Goal: Transaction & Acquisition: Purchase product/service

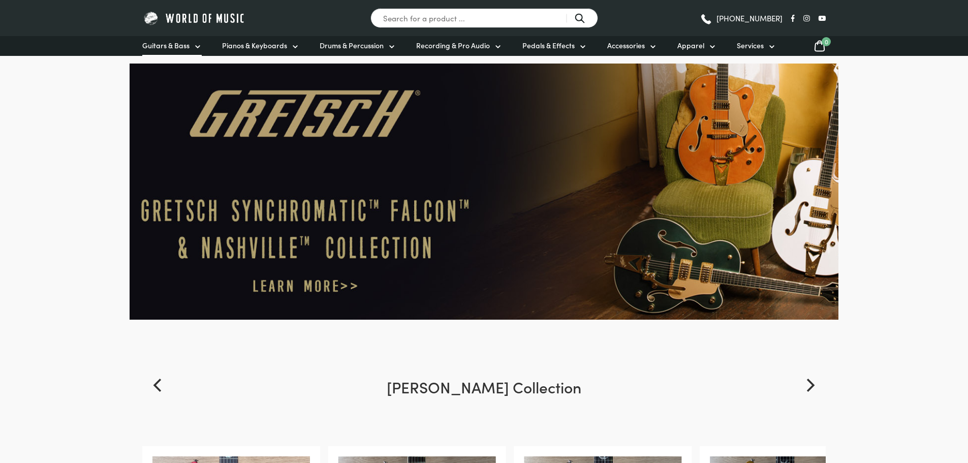
click at [192, 46] on link "Guitars & Bass" at bounding box center [171, 46] width 59 height 20
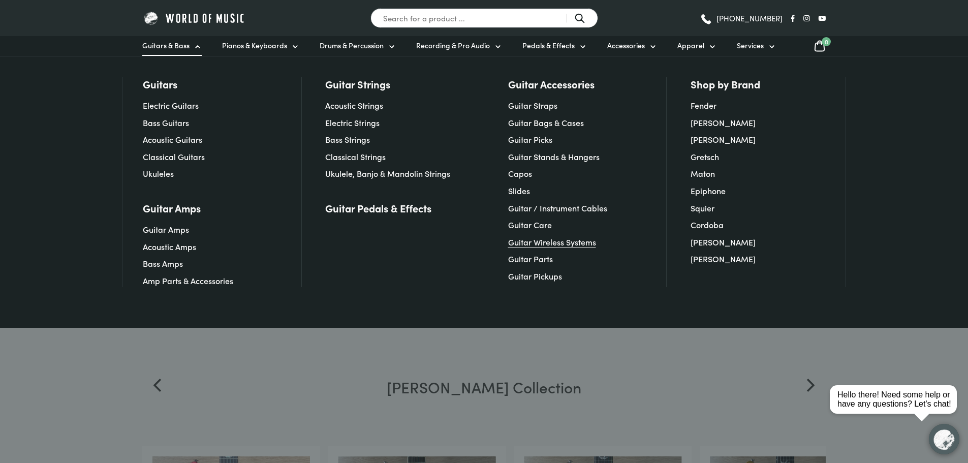
click at [525, 241] on link "Guitar Wireless Systems" at bounding box center [552, 241] width 88 height 11
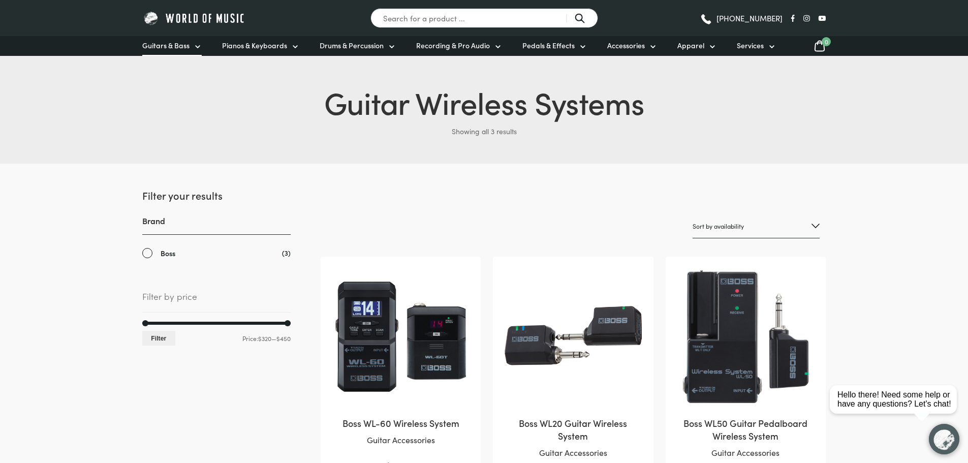
click at [194, 46] on icon at bounding box center [198, 47] width 8 height 8
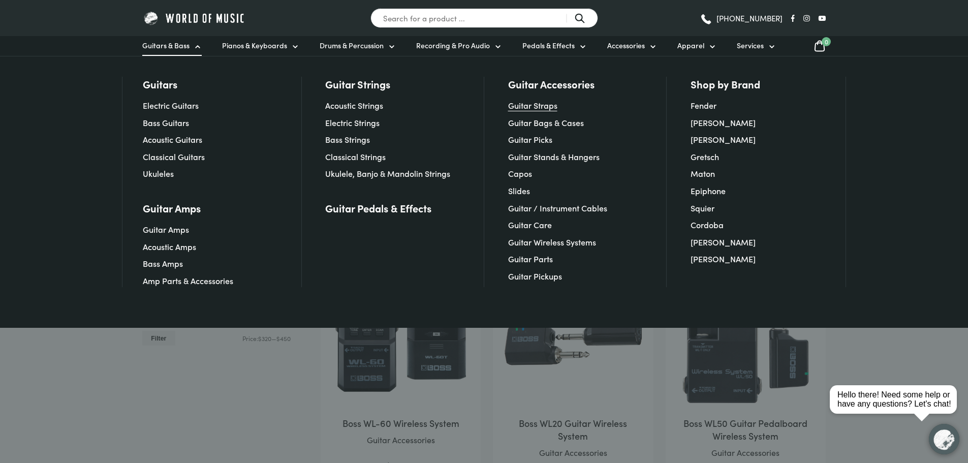
click at [542, 102] on link "Guitar Straps" at bounding box center [532, 105] width 49 height 11
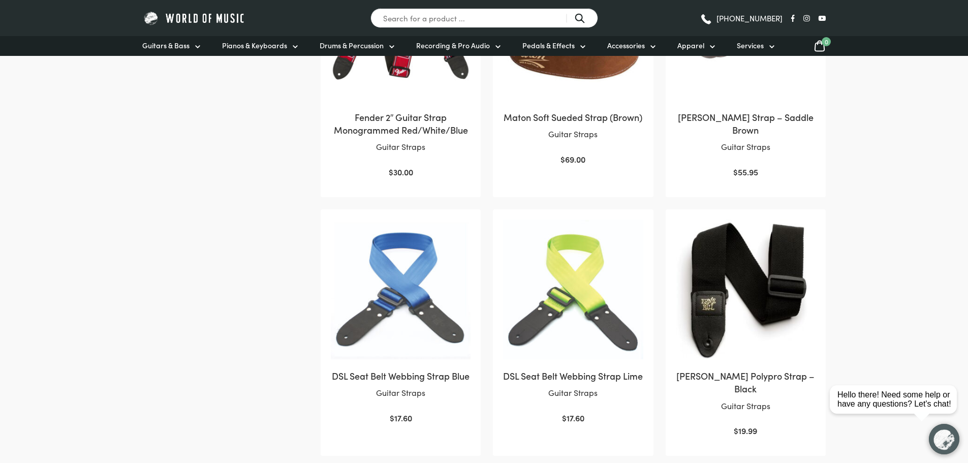
scroll to position [1016, 0]
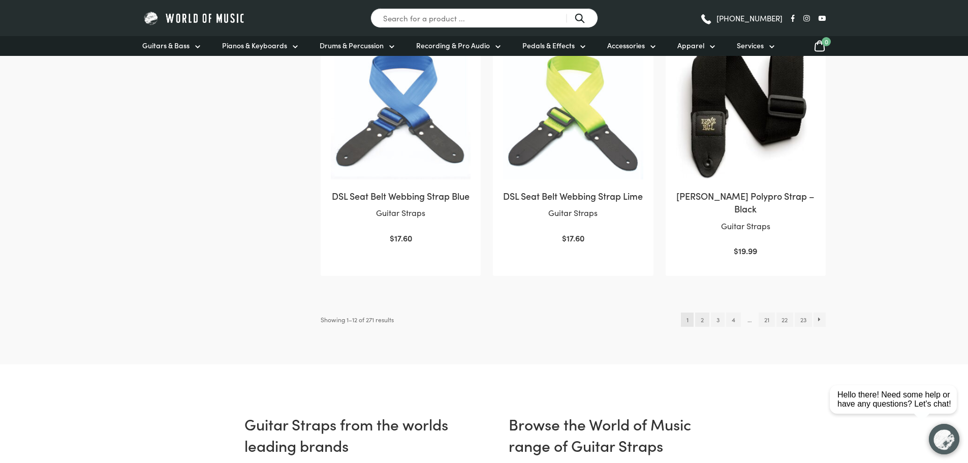
click at [703, 321] on link "2" at bounding box center [702, 320] width 14 height 14
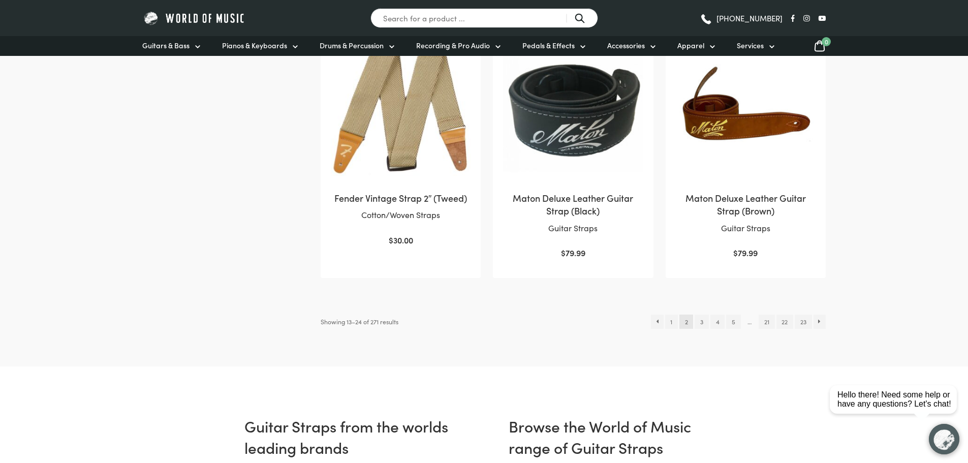
scroll to position [1016, 0]
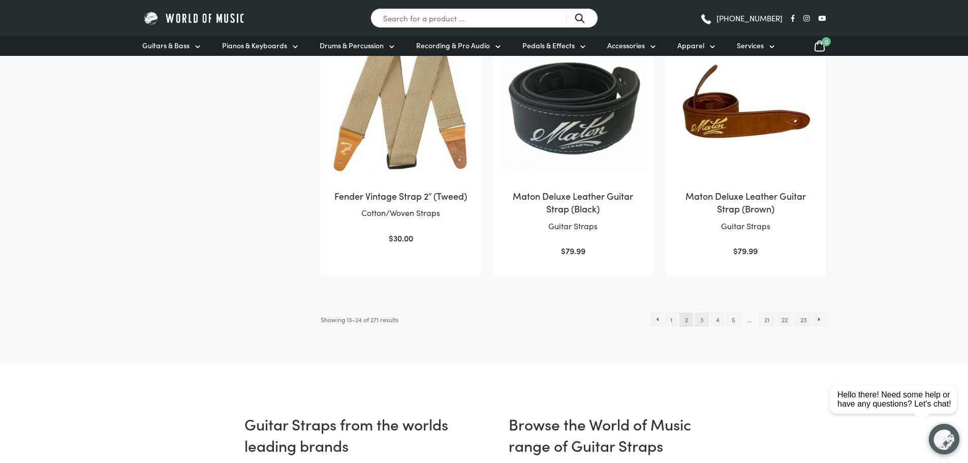
click at [700, 317] on link "3" at bounding box center [702, 320] width 14 height 14
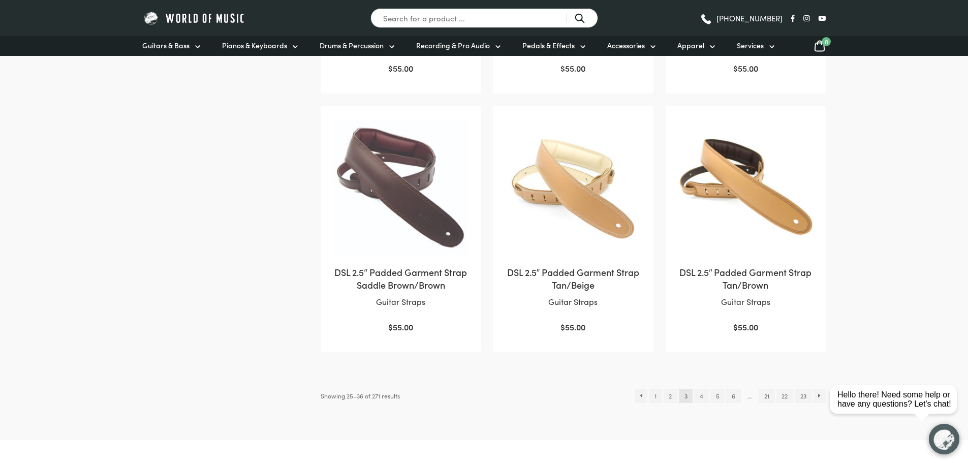
scroll to position [1118, 0]
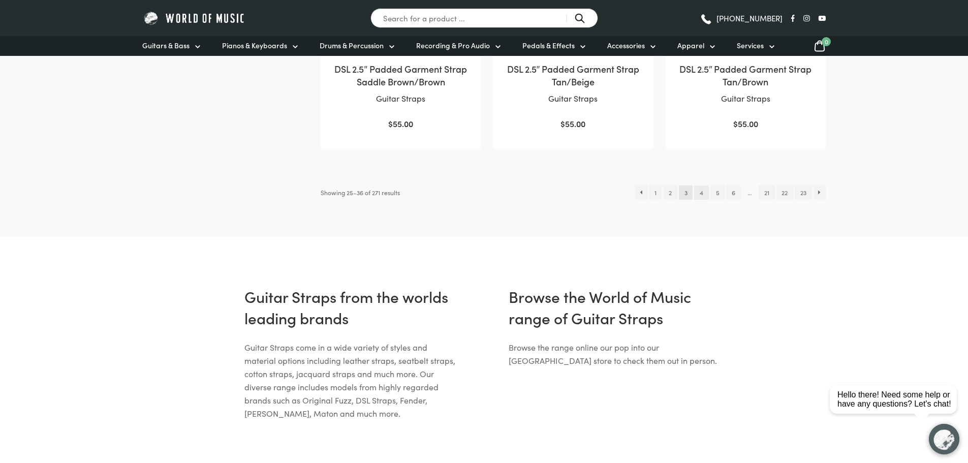
click at [703, 197] on link "4" at bounding box center [701, 192] width 14 height 14
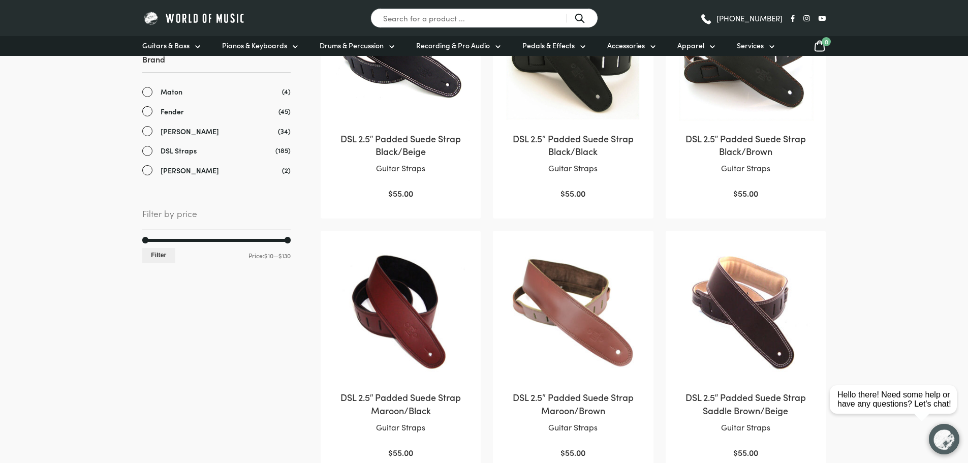
scroll to position [254, 0]
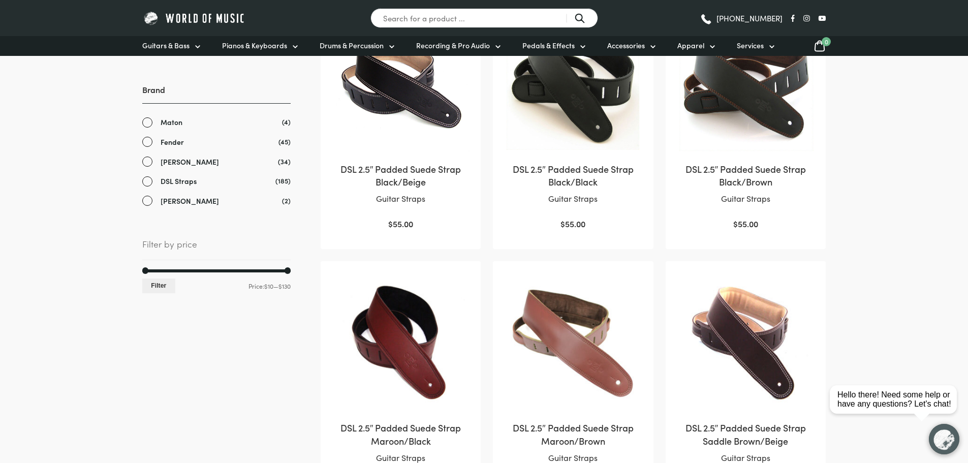
click at [146, 158] on link "[PERSON_NAME]" at bounding box center [216, 162] width 148 height 12
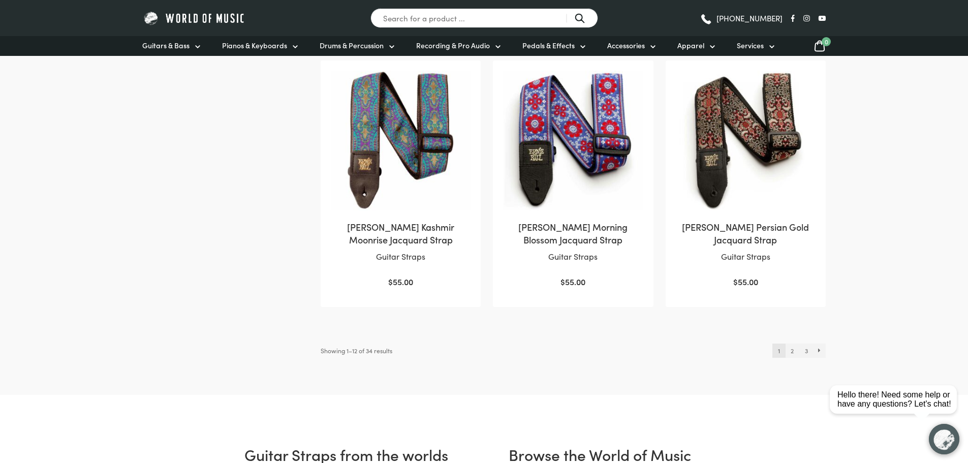
scroll to position [982, 0]
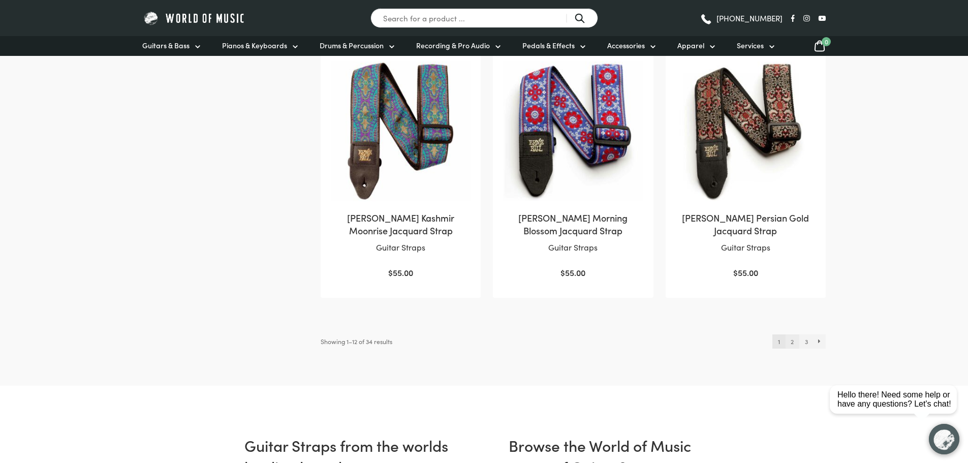
click at [794, 337] on link "2" at bounding box center [793, 341] width 14 height 14
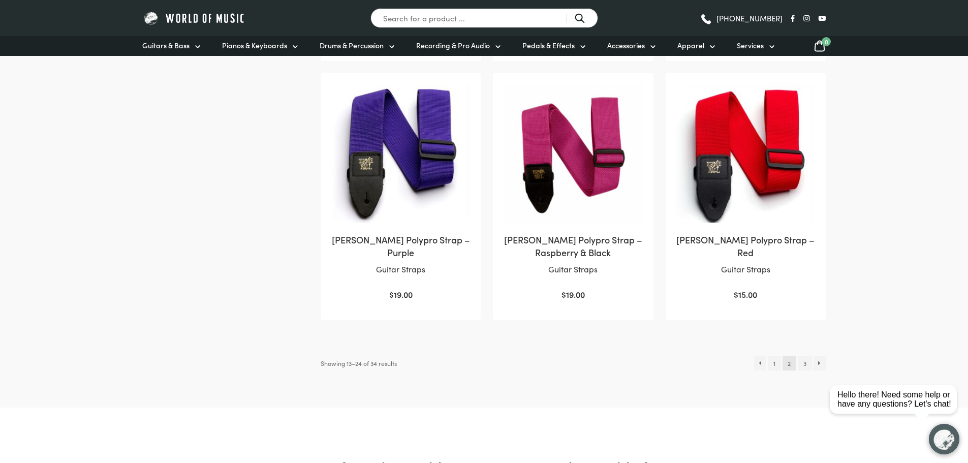
scroll to position [1016, 0]
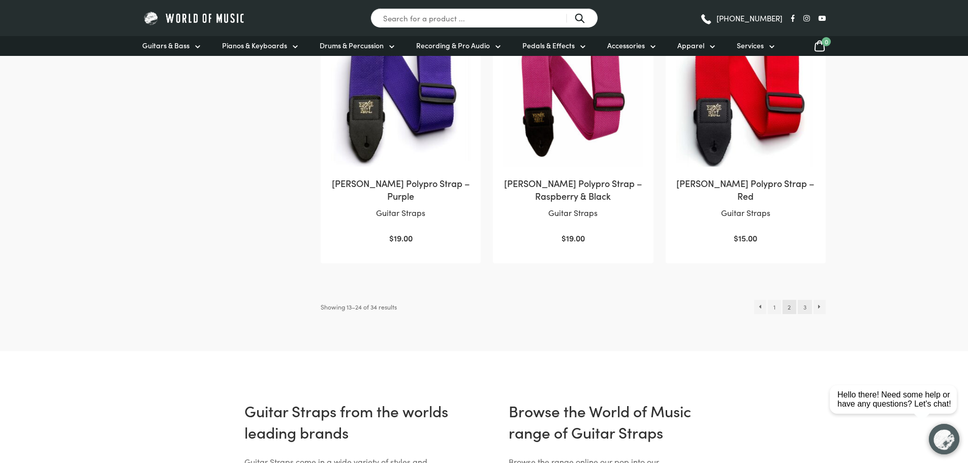
click at [807, 308] on link "3" at bounding box center [805, 307] width 14 height 14
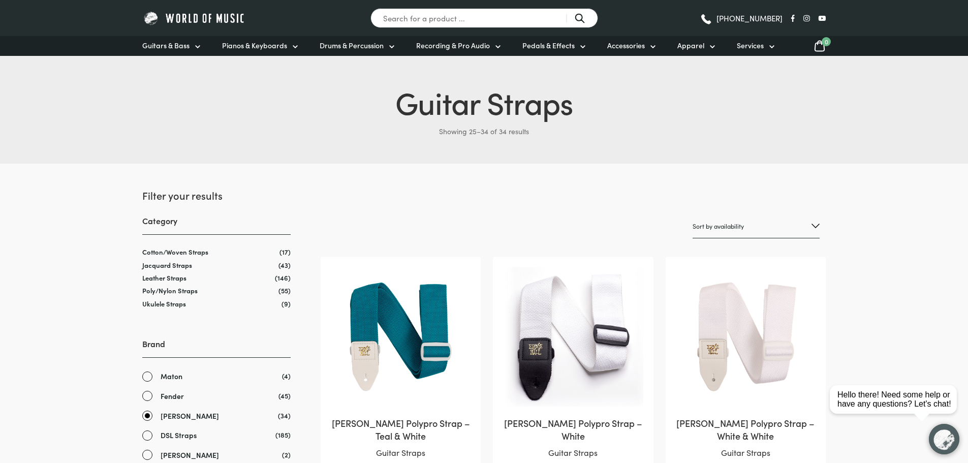
drag, startPoint x: 776, startPoint y: 295, endPoint x: 885, endPoint y: 46, distance: 271.9
click at [192, 45] on link "Guitars & Bass" at bounding box center [171, 46] width 59 height 20
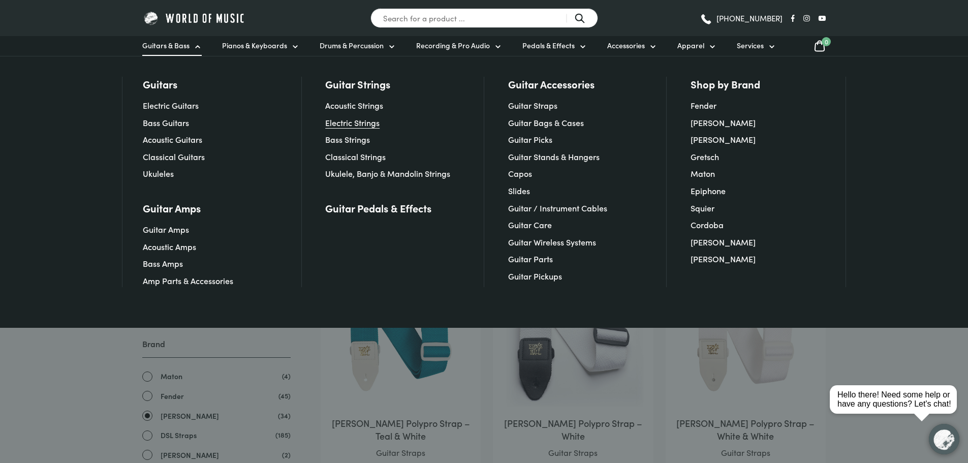
click at [354, 120] on link "Electric Strings" at bounding box center [352, 122] width 54 height 11
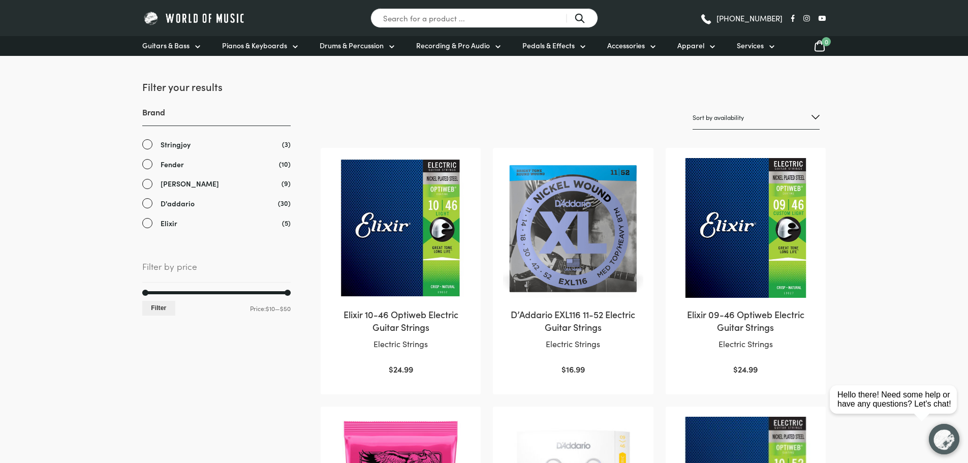
scroll to position [102, 0]
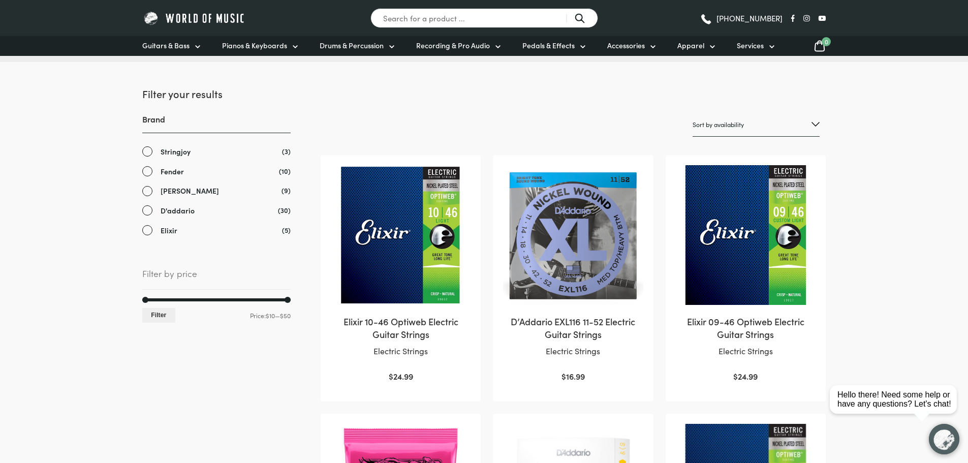
click at [173, 208] on span "D'addario" at bounding box center [178, 211] width 34 height 12
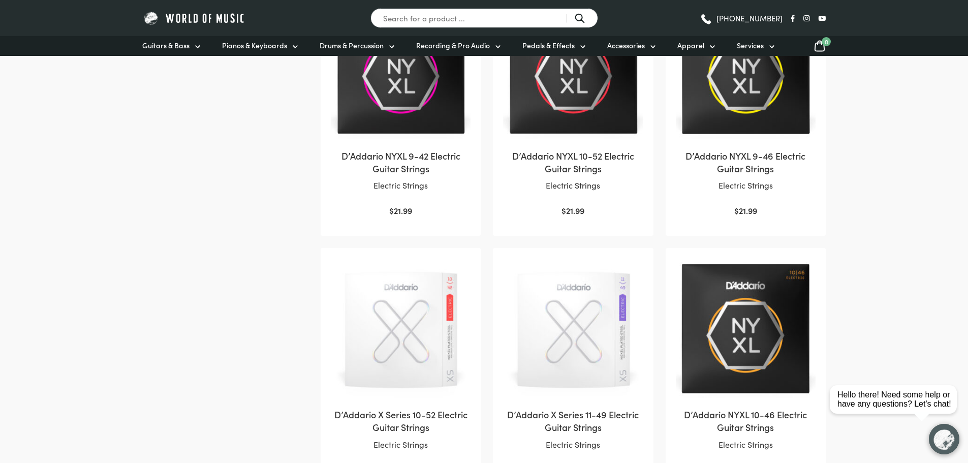
scroll to position [966, 0]
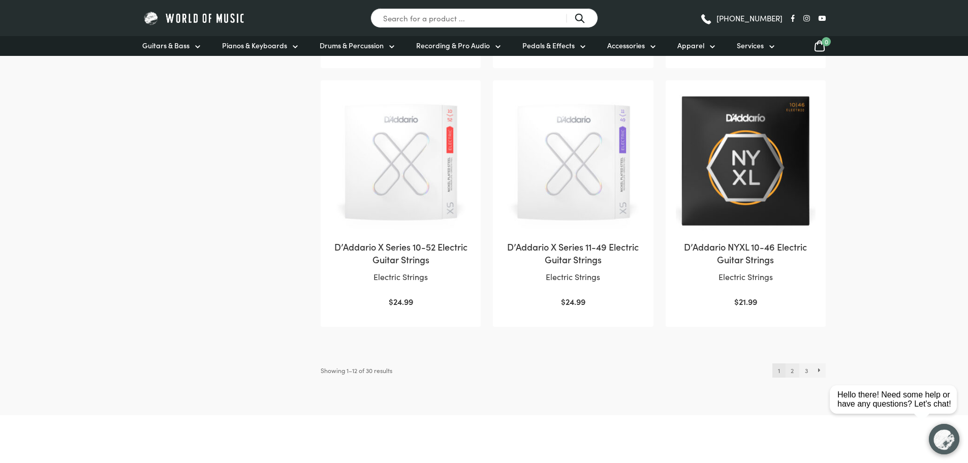
click at [793, 363] on link "2" at bounding box center [793, 370] width 14 height 14
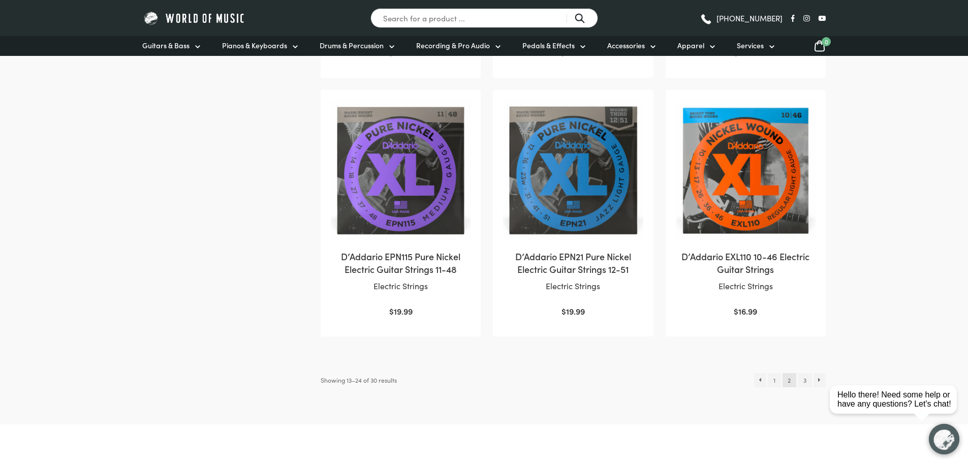
scroll to position [966, 0]
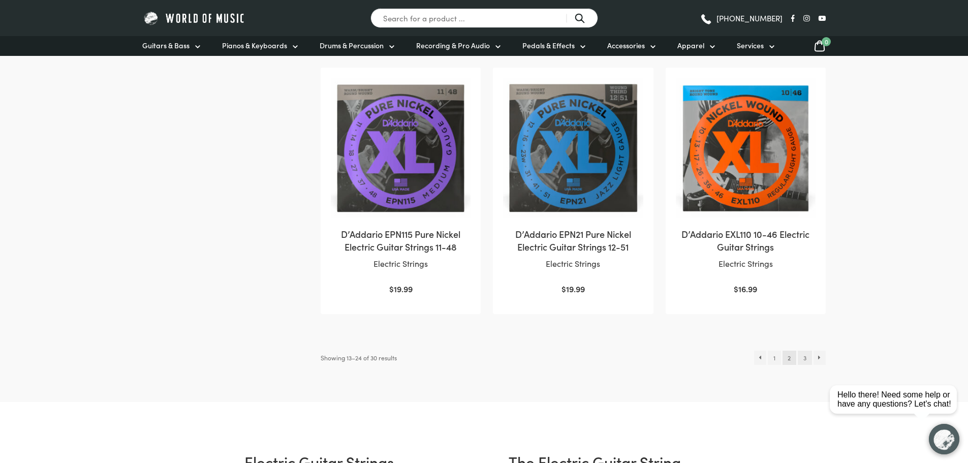
click at [807, 351] on link "3" at bounding box center [805, 358] width 14 height 14
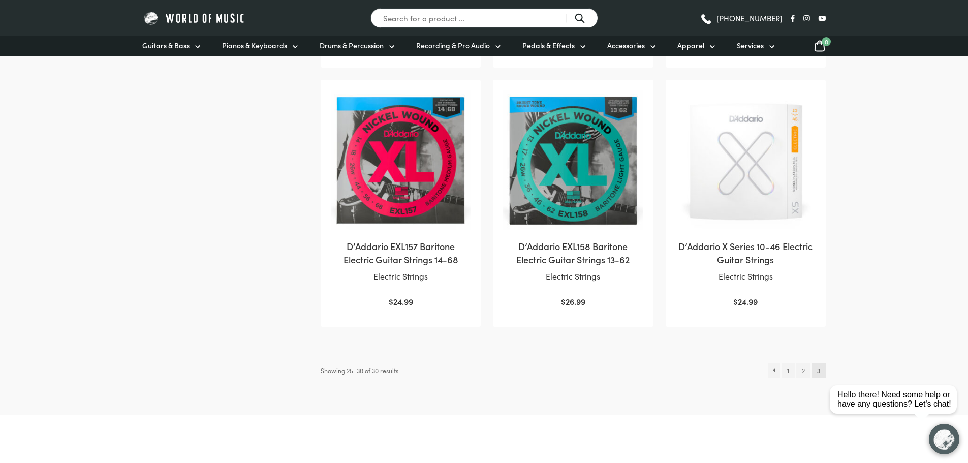
scroll to position [457, 0]
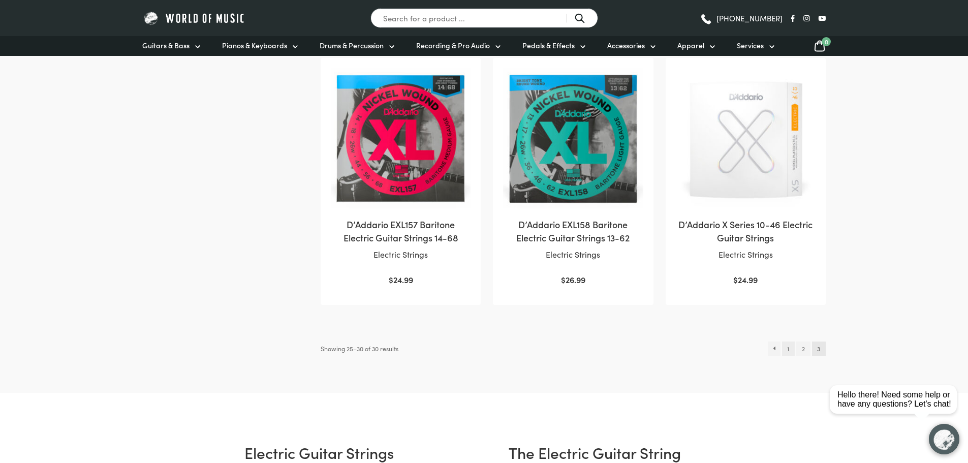
click at [786, 351] on link "1" at bounding box center [788, 349] width 13 height 14
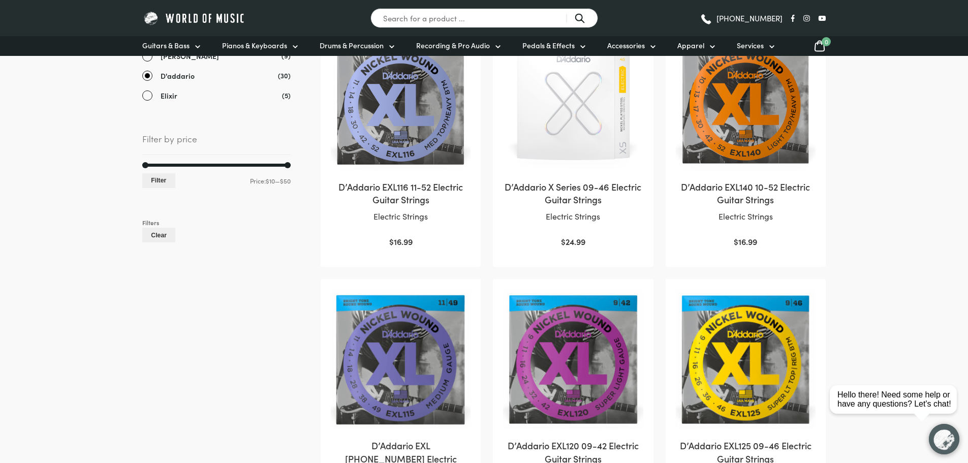
scroll to position [254, 0]
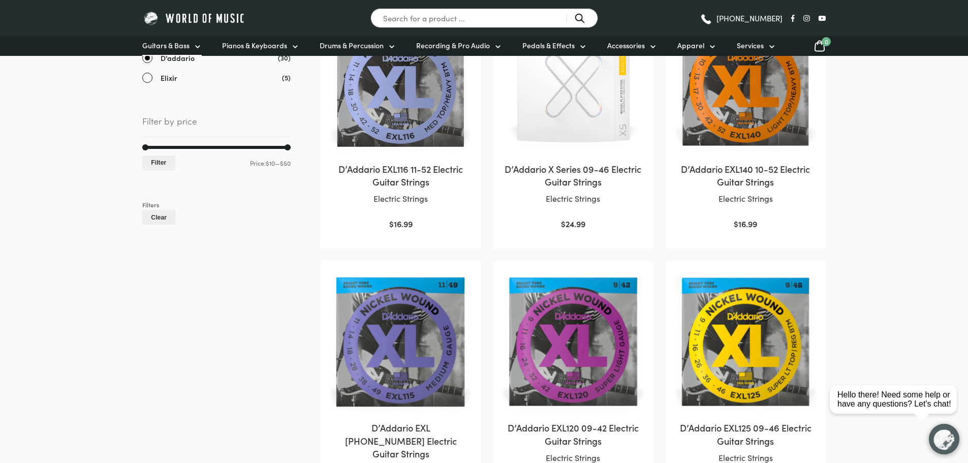
click at [196, 40] on link "Guitars & Bass" at bounding box center [171, 46] width 59 height 20
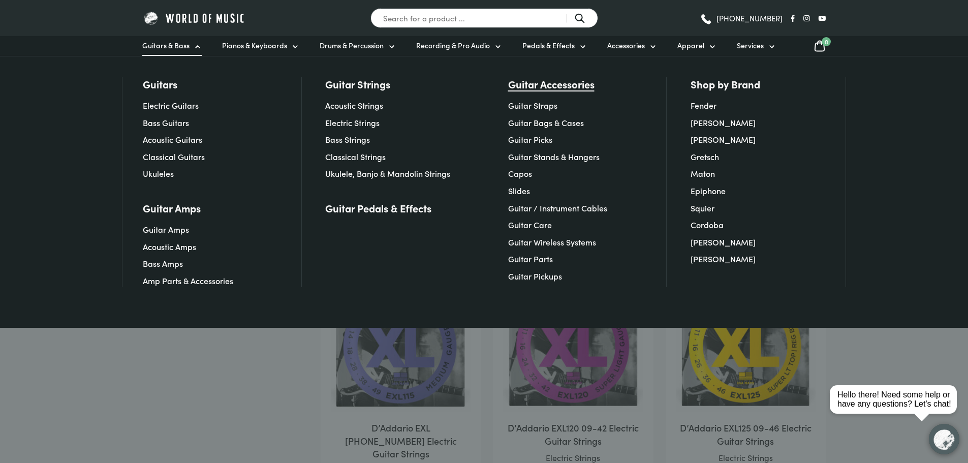
click at [537, 88] on link "Guitar Accessories" at bounding box center [551, 84] width 86 height 14
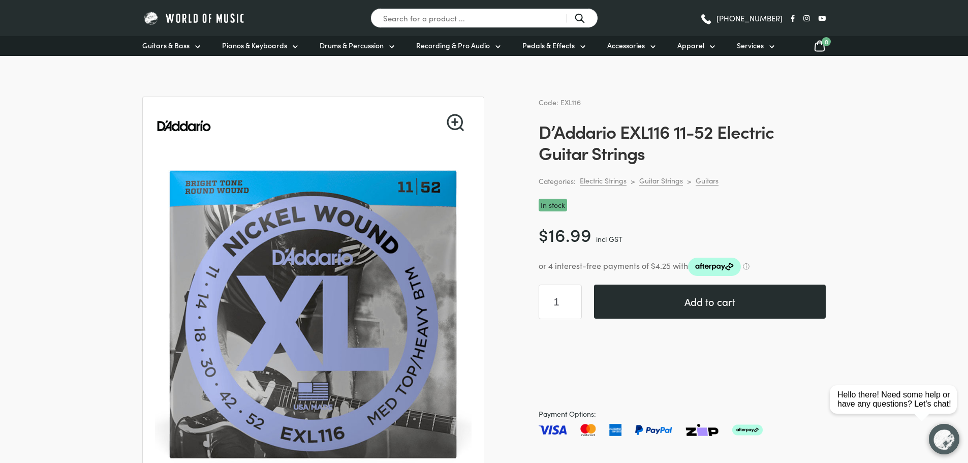
click at [712, 302] on button "Add to cart" at bounding box center [710, 302] width 232 height 34
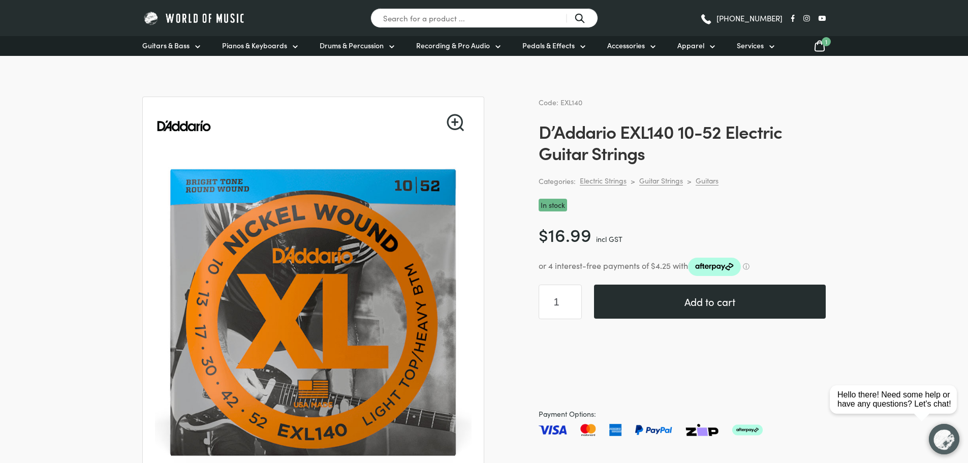
click at [736, 289] on button "Add to cart" at bounding box center [710, 302] width 232 height 34
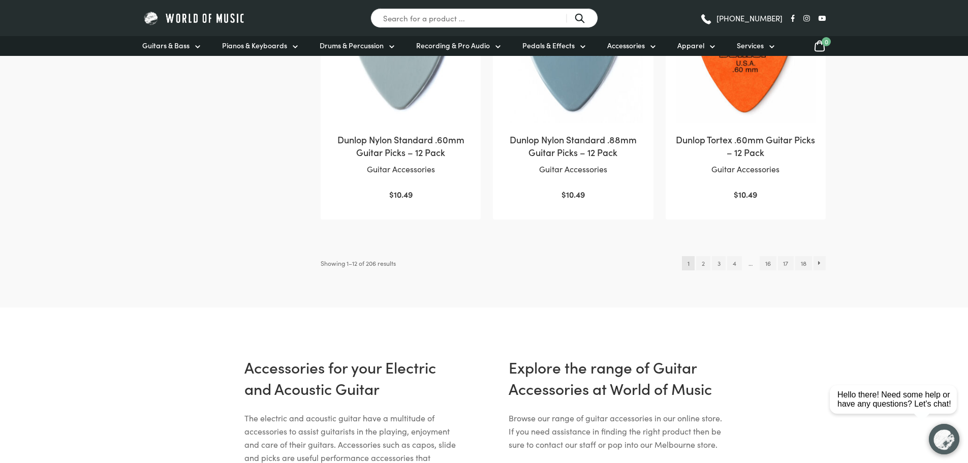
scroll to position [1067, 0]
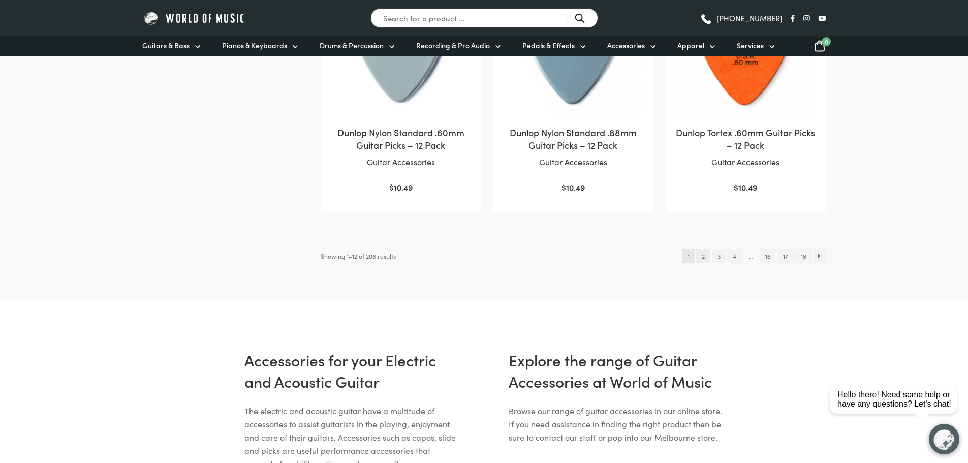
click at [701, 254] on link "2" at bounding box center [703, 256] width 14 height 14
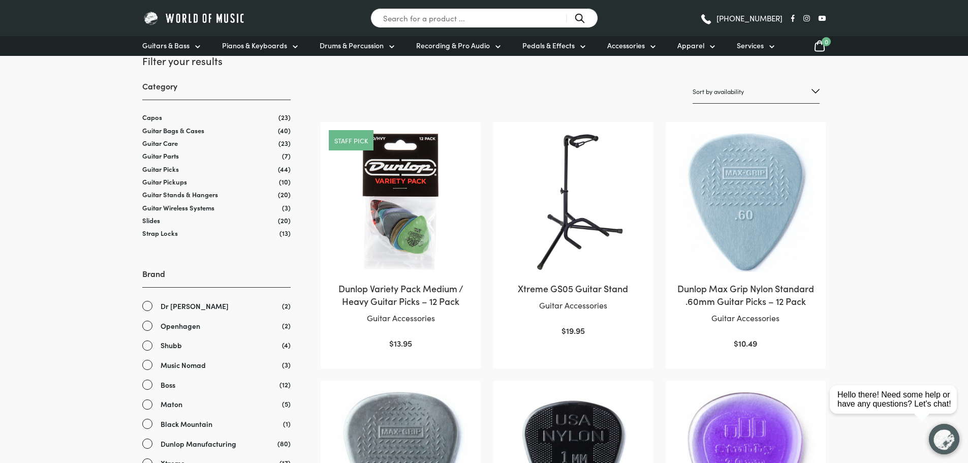
scroll to position [102, 0]
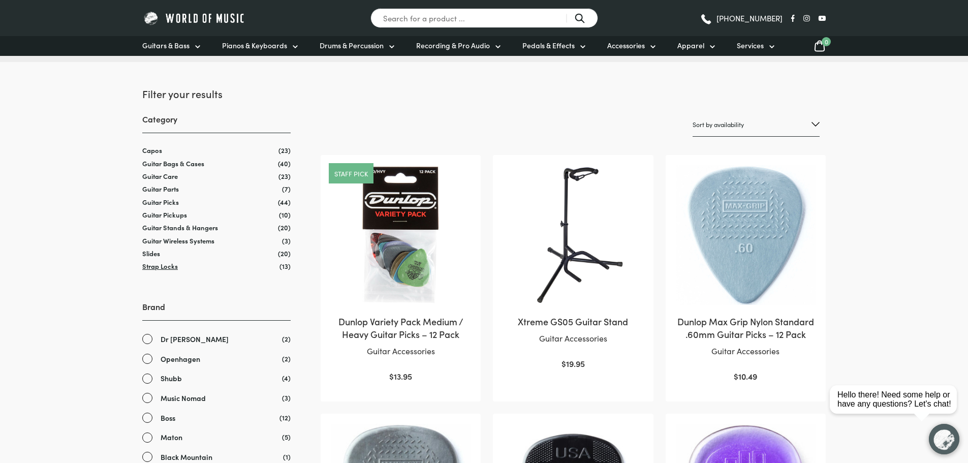
click at [170, 269] on link "Strap Locks" at bounding box center [160, 266] width 36 height 10
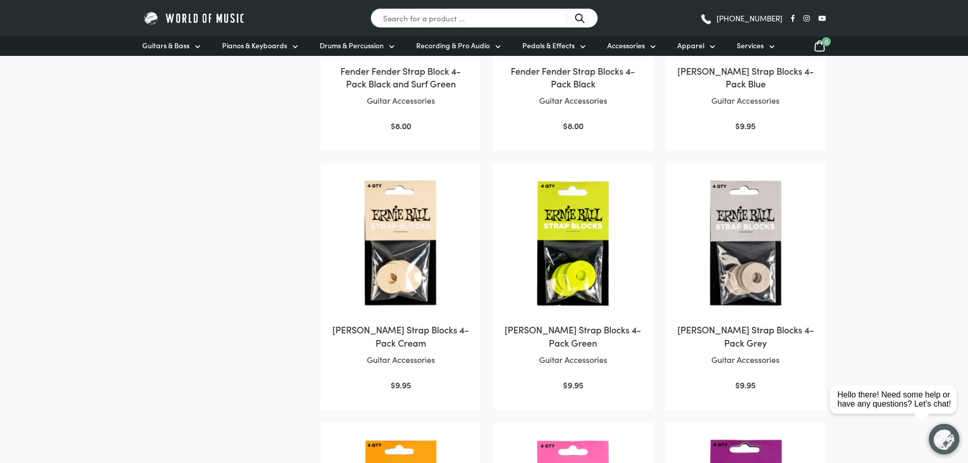
scroll to position [356, 0]
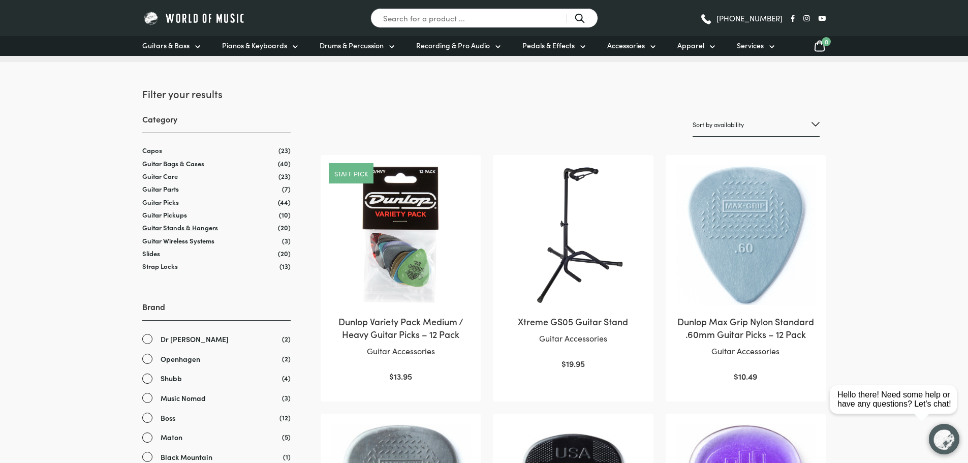
click at [203, 228] on link "Guitar Stands & Hangers" at bounding box center [180, 228] width 76 height 10
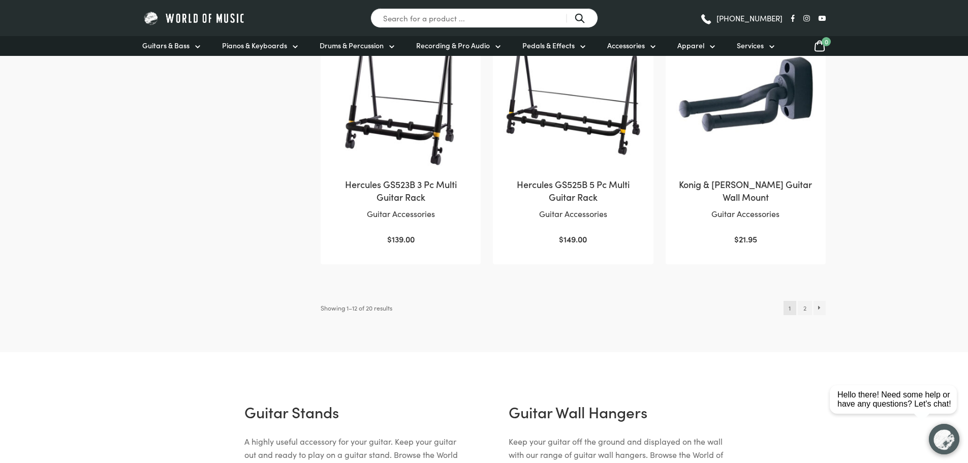
scroll to position [1016, 0]
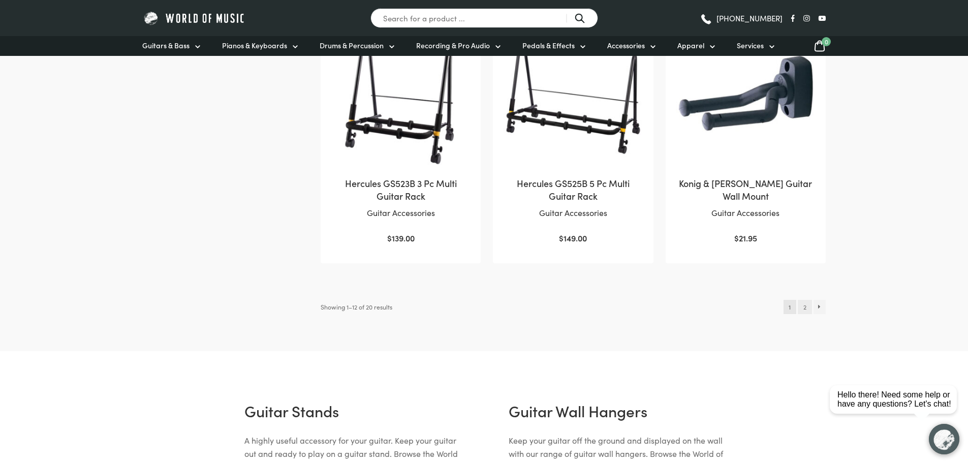
click at [804, 308] on link "2" at bounding box center [805, 307] width 14 height 14
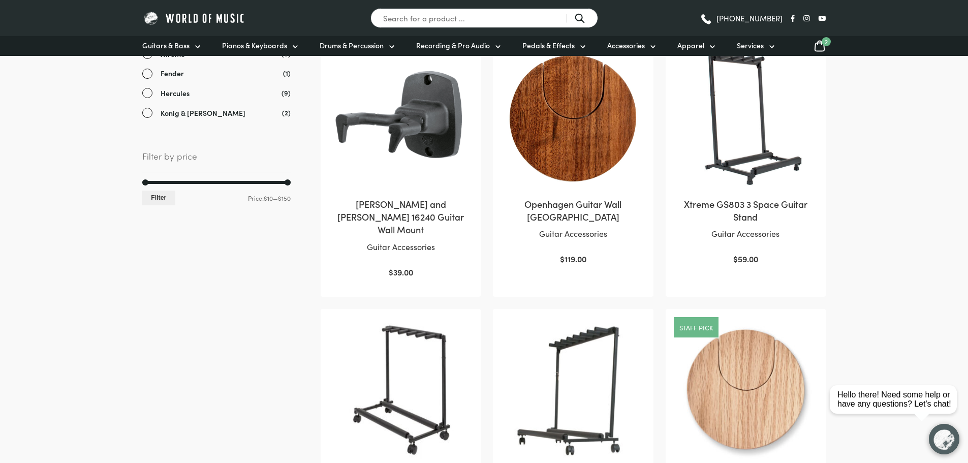
scroll to position [203, 0]
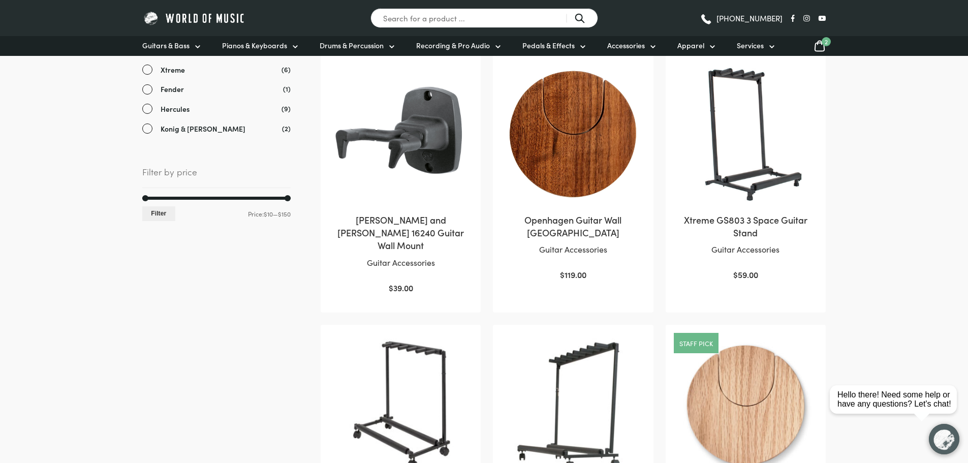
click at [768, 225] on h2 "Xtreme GS803 3 Space Guitar Stand" at bounding box center [746, 225] width 140 height 25
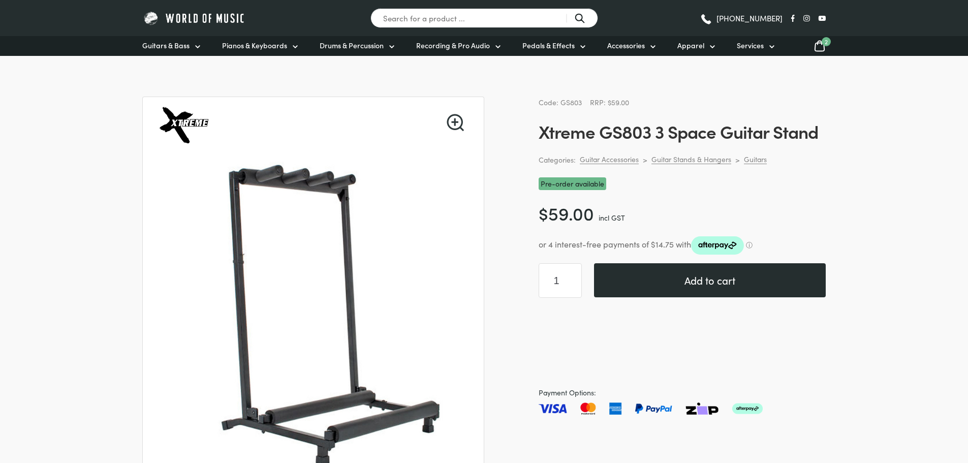
click at [728, 277] on button "Add to cart" at bounding box center [710, 280] width 232 height 34
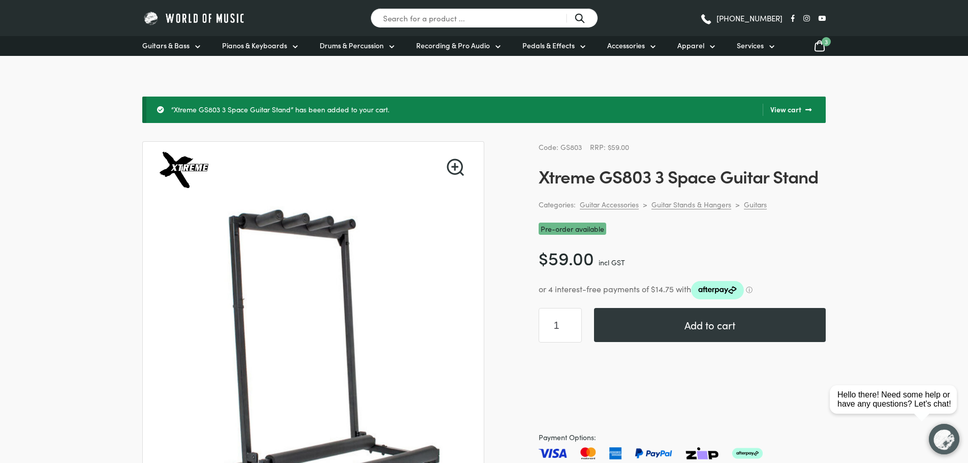
click at [816, 47] on icon at bounding box center [820, 46] width 12 height 13
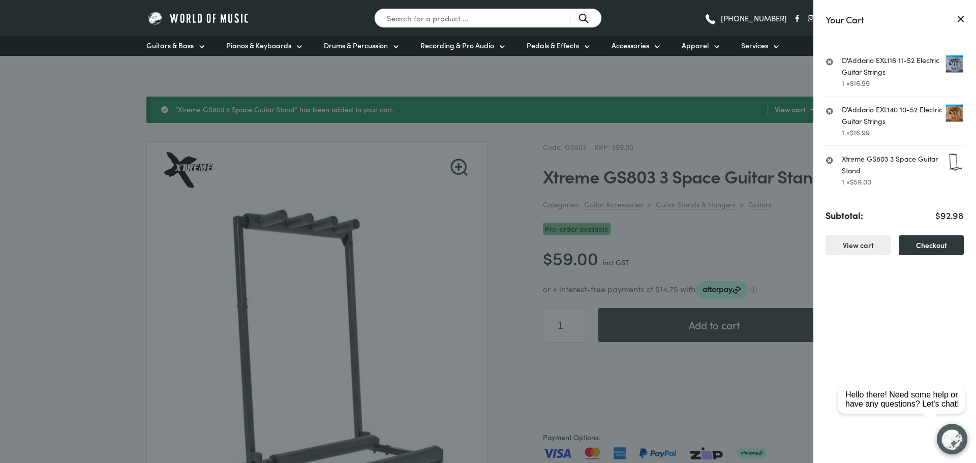
click at [961, 16] on icon at bounding box center [960, 19] width 6 height 7
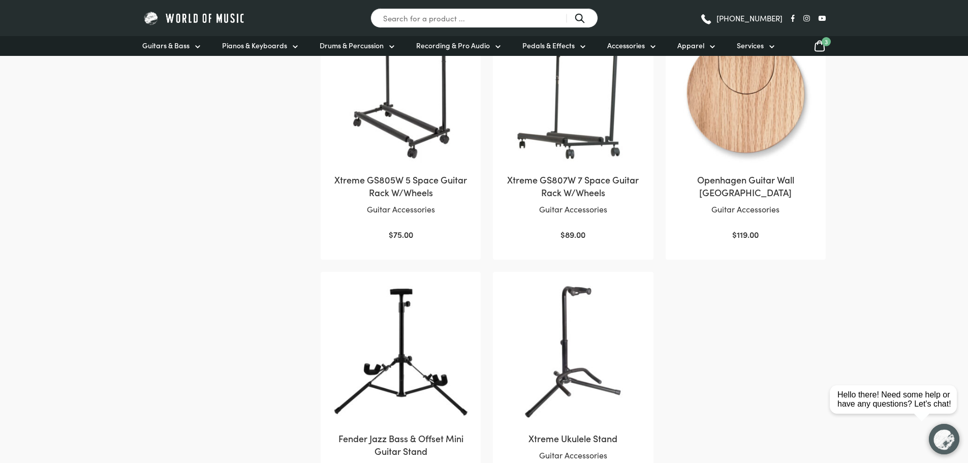
scroll to position [712, 0]
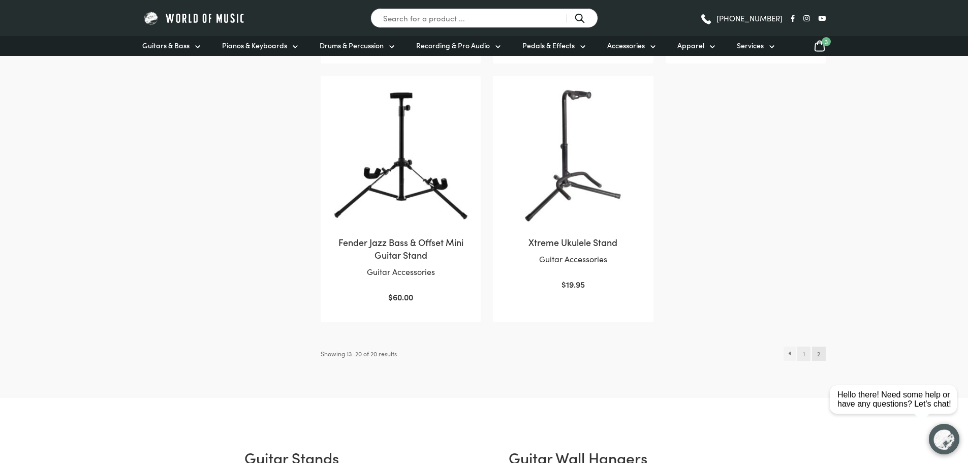
click at [807, 347] on link "1" at bounding box center [803, 354] width 13 height 14
